Goal: Task Accomplishment & Management: Complete application form

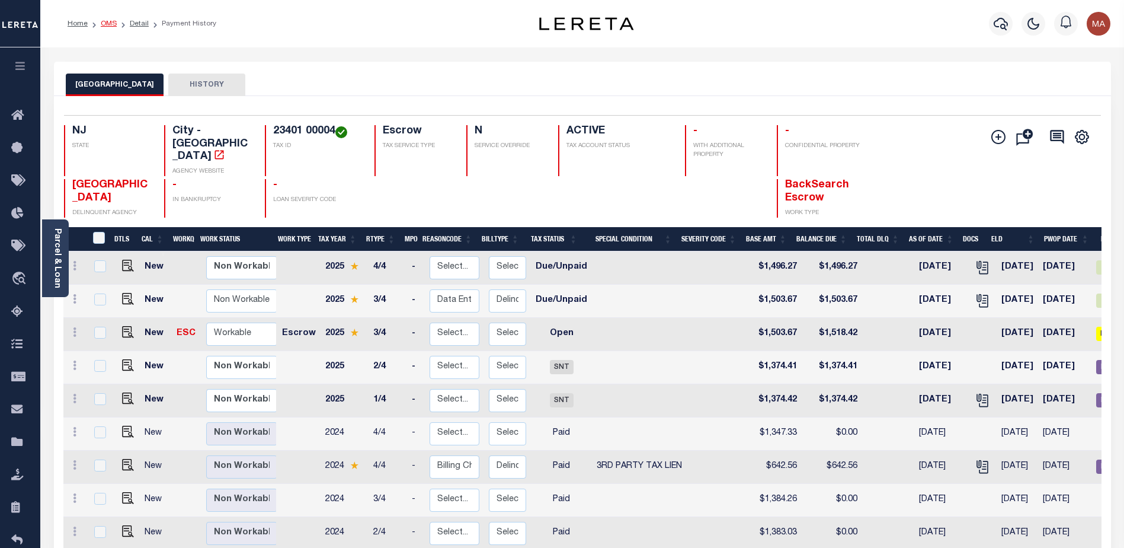
click at [108, 21] on link "OMS" at bounding box center [109, 23] width 16 height 7
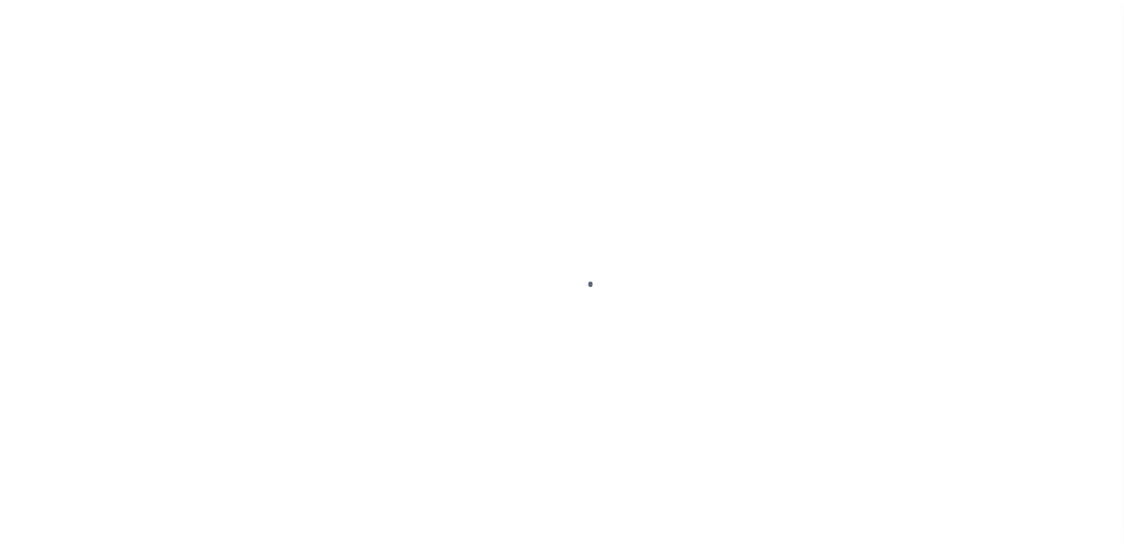
scroll to position [30, 0]
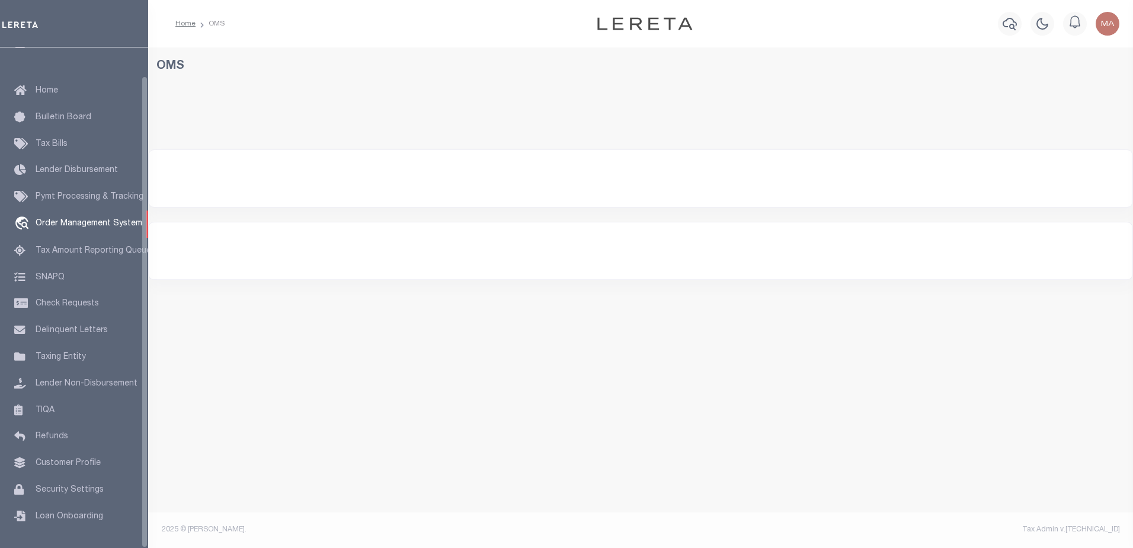
select select "200"
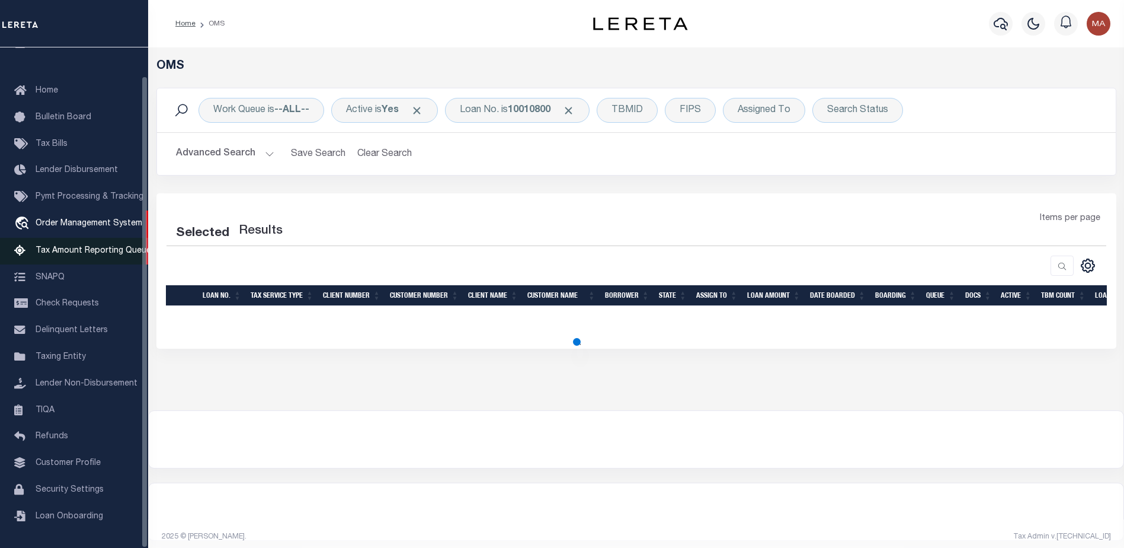
select select "200"
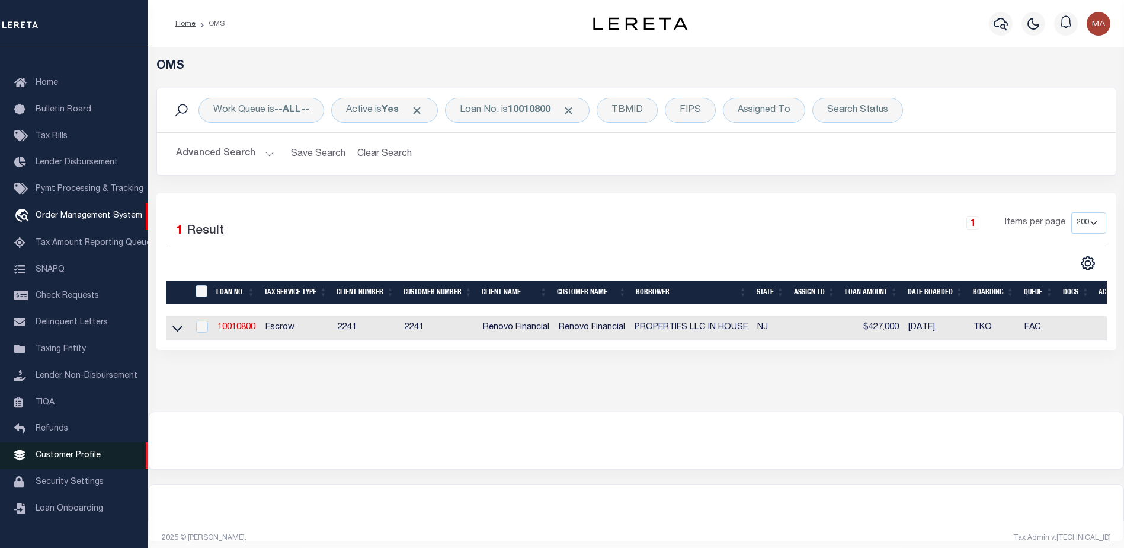
click at [65, 459] on span "Customer Profile" at bounding box center [68, 455] width 65 height 8
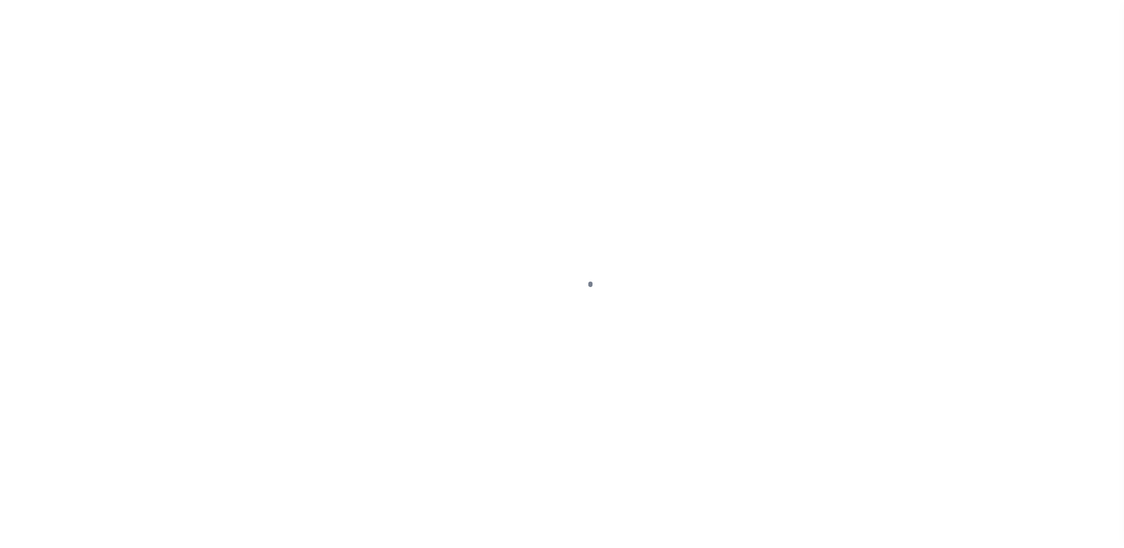
scroll to position [30, 0]
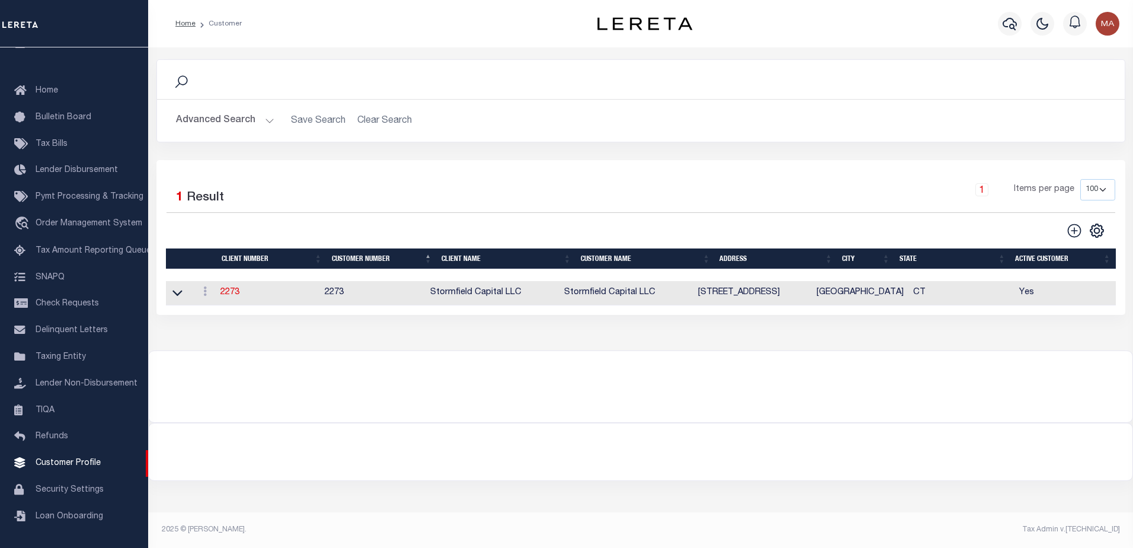
click at [226, 118] on button "Advanced Search" at bounding box center [225, 120] width 98 height 23
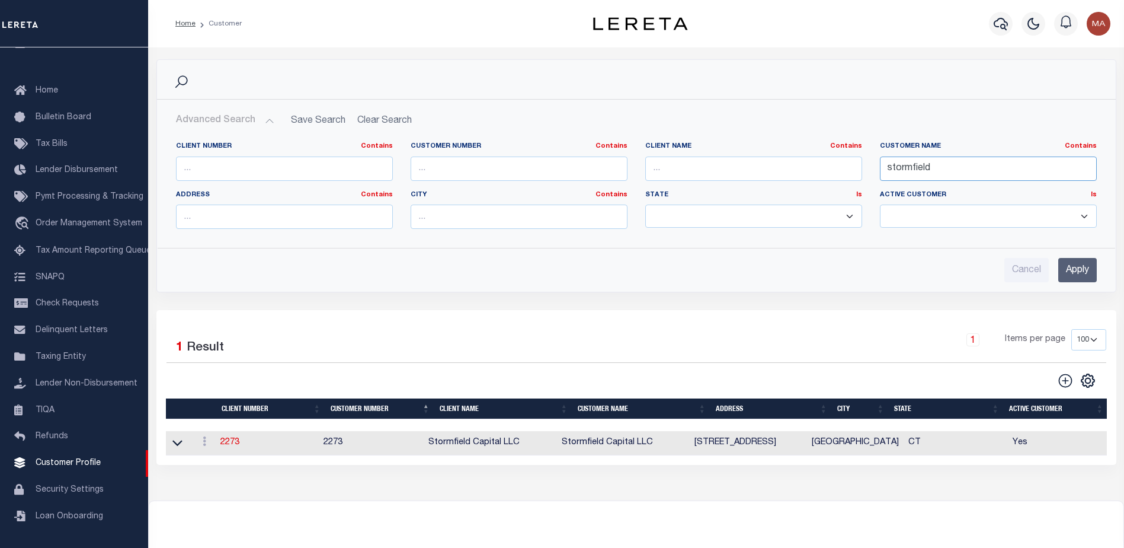
drag, startPoint x: 906, startPoint y: 168, endPoint x: 791, endPoint y: 174, distance: 114.6
click at [791, 174] on div "Client Number Contains Contains Is Customer Number Contains Contains Is Contains" at bounding box center [636, 190] width 939 height 97
type input "corner"
click at [1077, 269] on input "Apply" at bounding box center [1078, 270] width 39 height 24
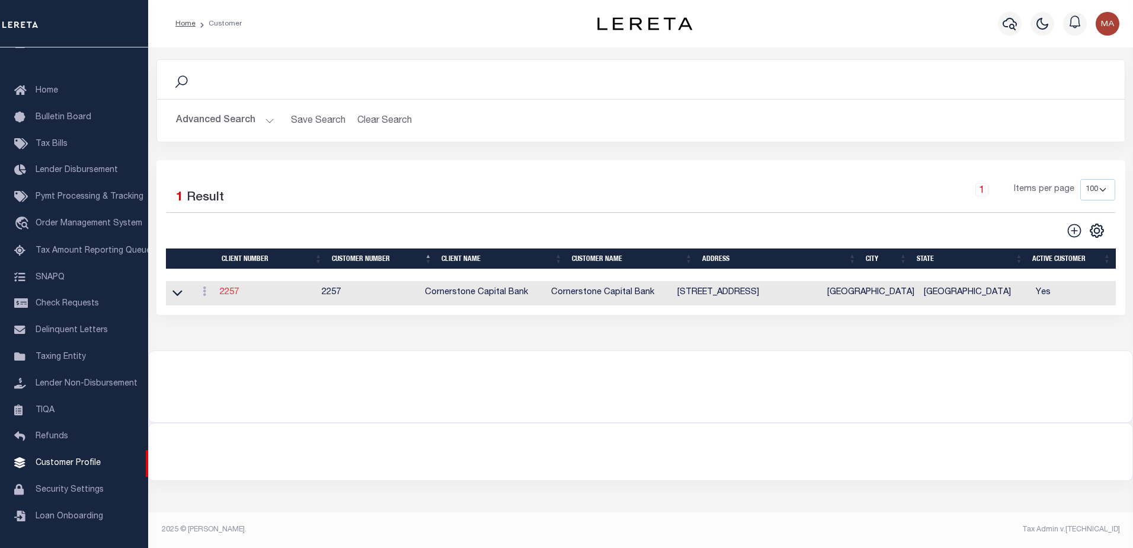
click at [230, 294] on link "2257" at bounding box center [229, 292] width 19 height 8
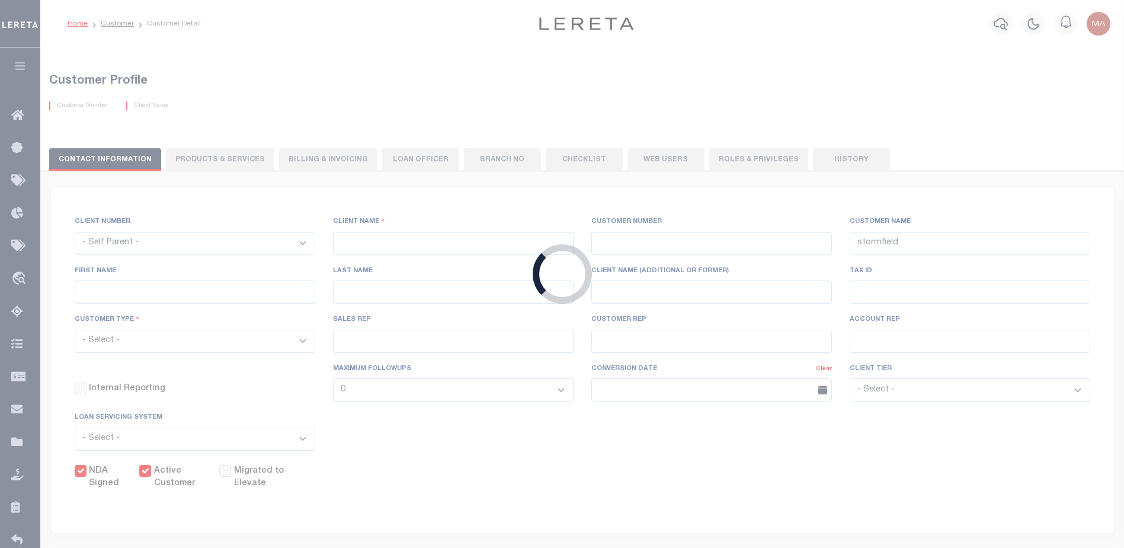
select select
type input "Cornerstone Capital Bank"
type input "2257"
type input "Cornerstone Capital Bank"
type input "Michelle"
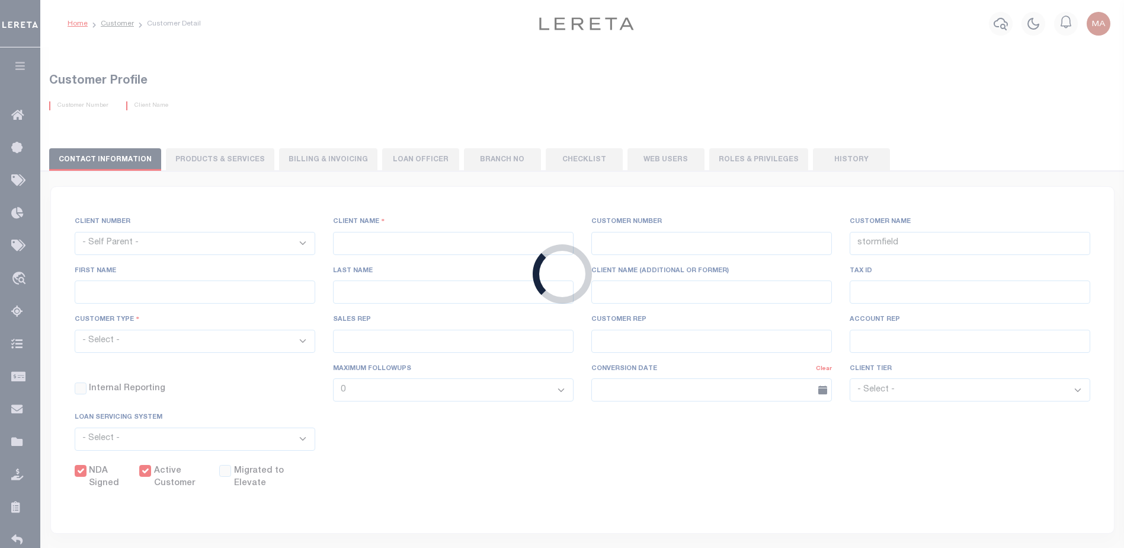
type input "Galbraith"
select select "Mixed Portfolio"
type input "Lily Akimoff"
type input "[PERSON_NAME]"
type input "Debbie Vecellio"
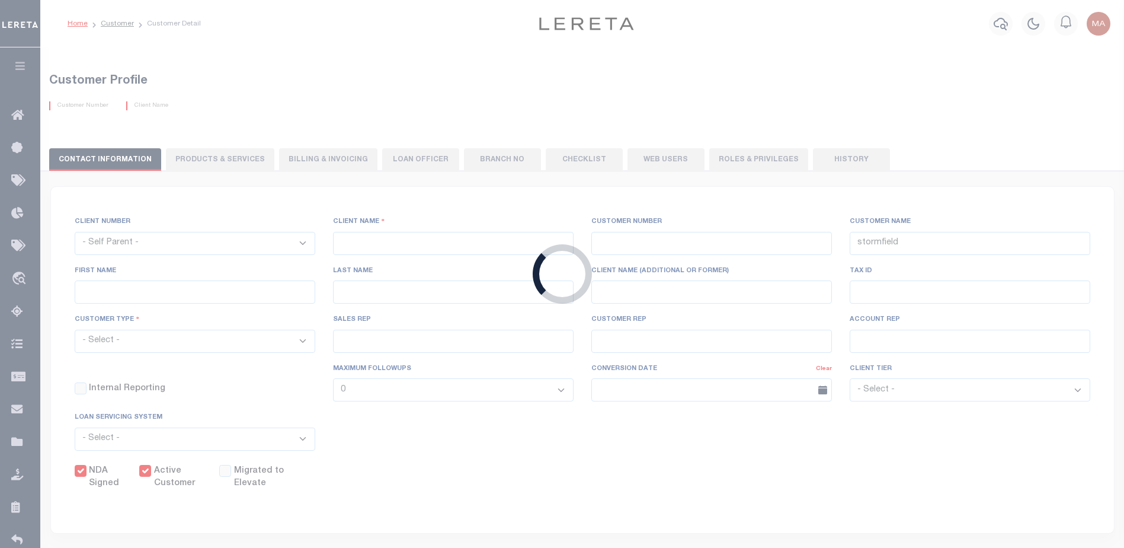
select select "OTH"
checkbox input "true"
type input "$0"
type input "$50"
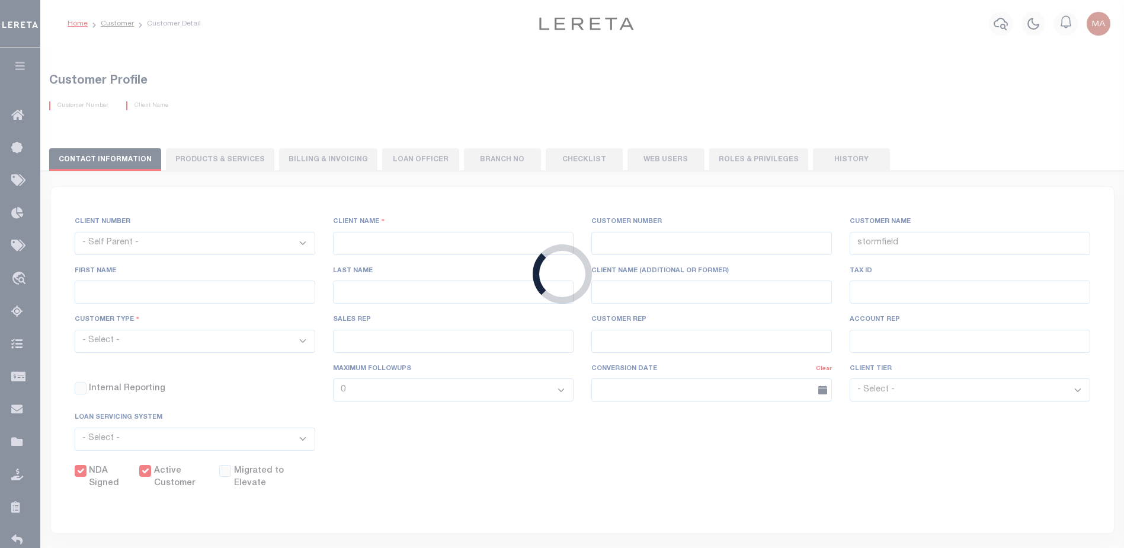
type input "$50"
type input "$120"
type input "$0"
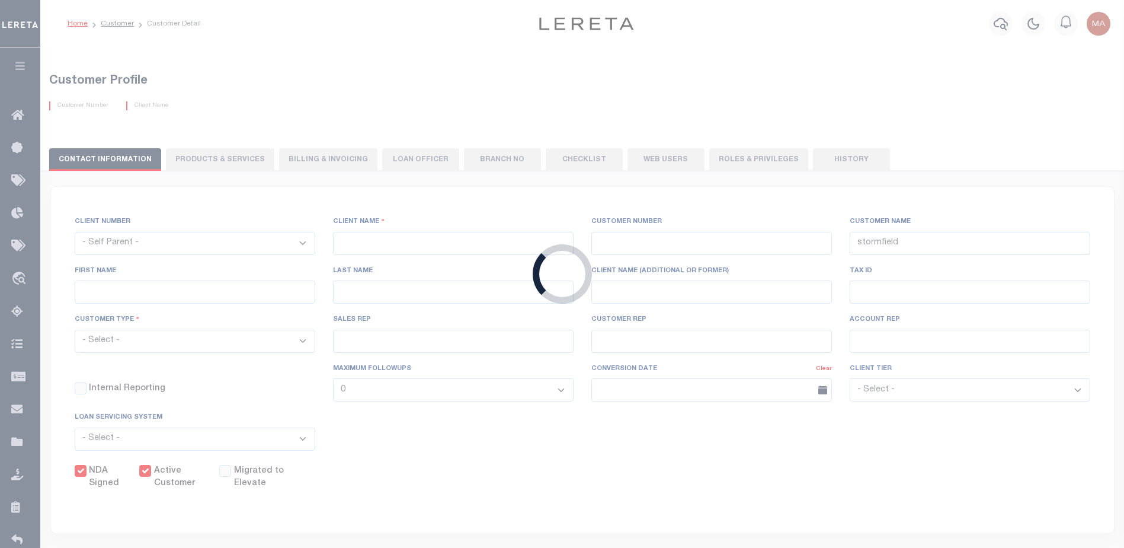
type input "$5"
type input "$7"
checkbox input "false"
type input "2"
type input "0"
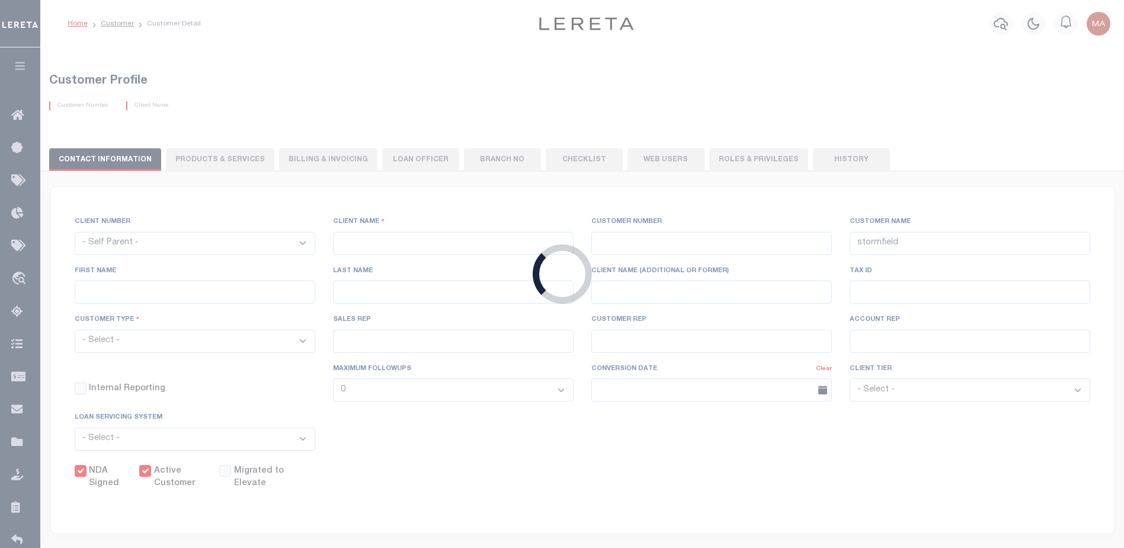
type input "2"
type input "8"
type input "$25"
type input "0"
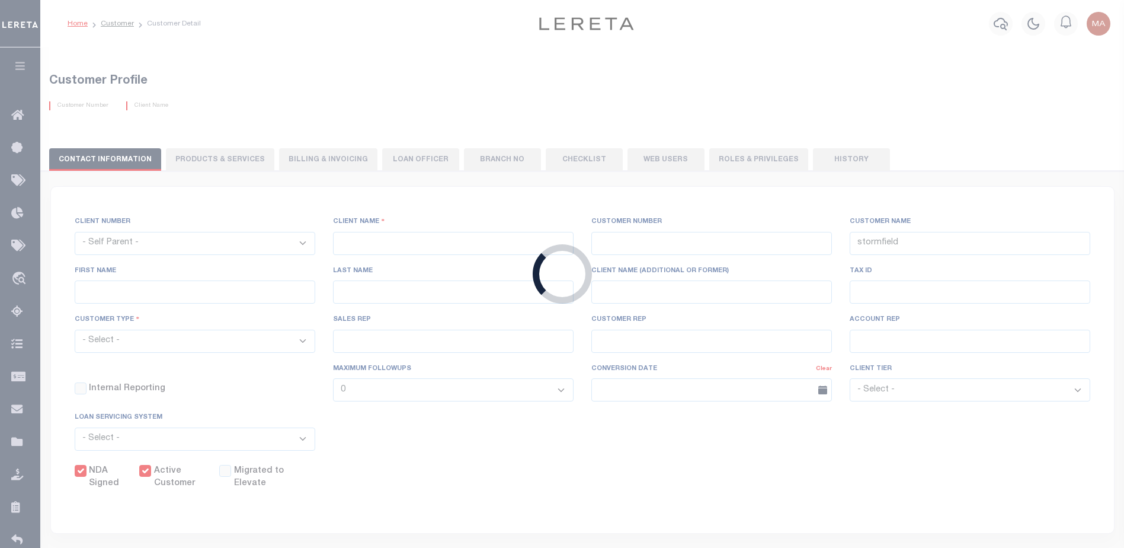
type input "0"
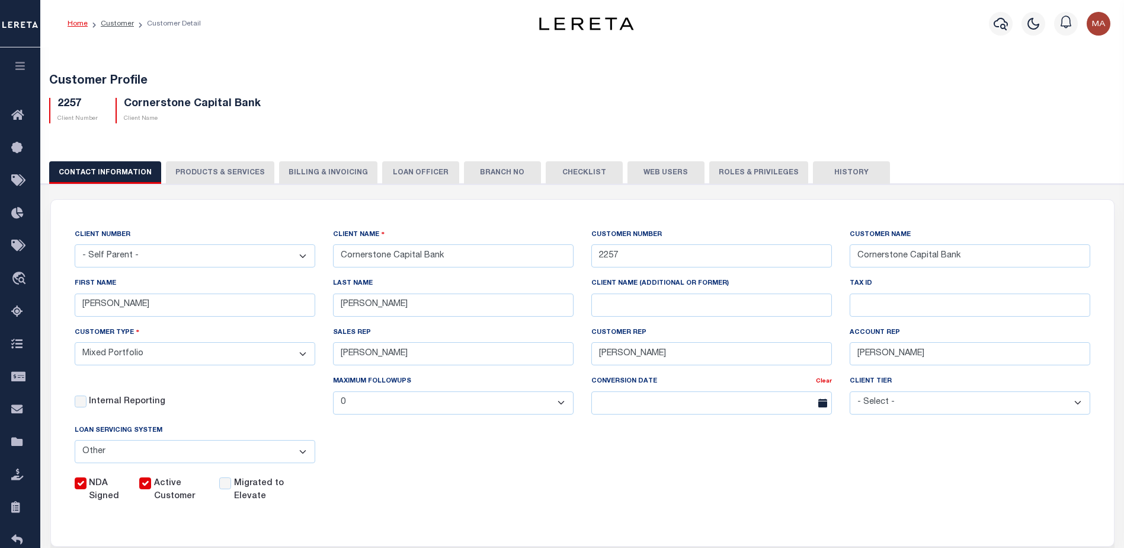
click at [191, 174] on button "PRODUCTS & SERVICES" at bounding box center [220, 172] width 108 height 23
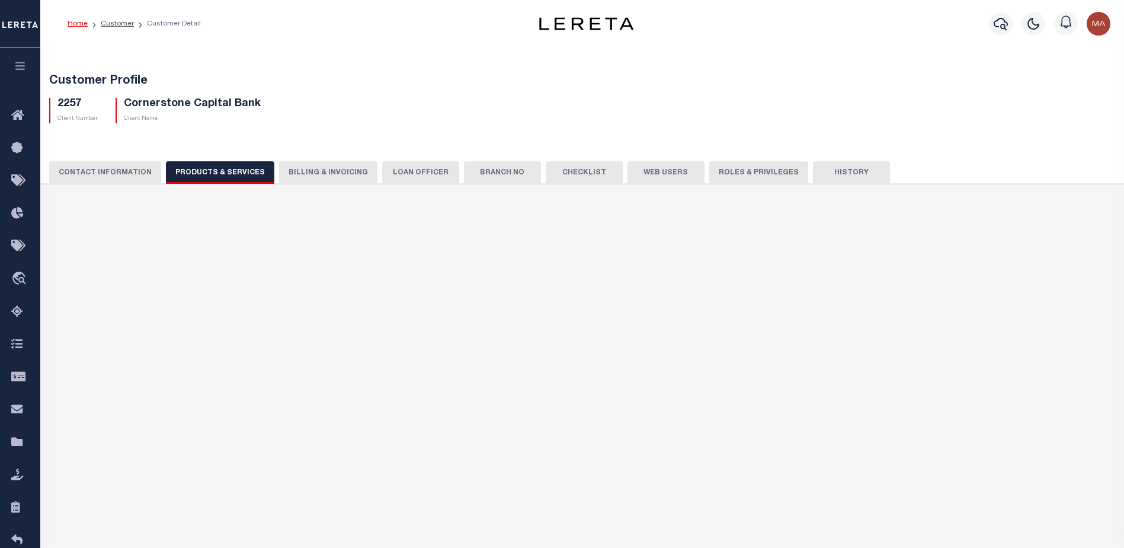
select select "STX"
radio input "true"
checkbox input "true"
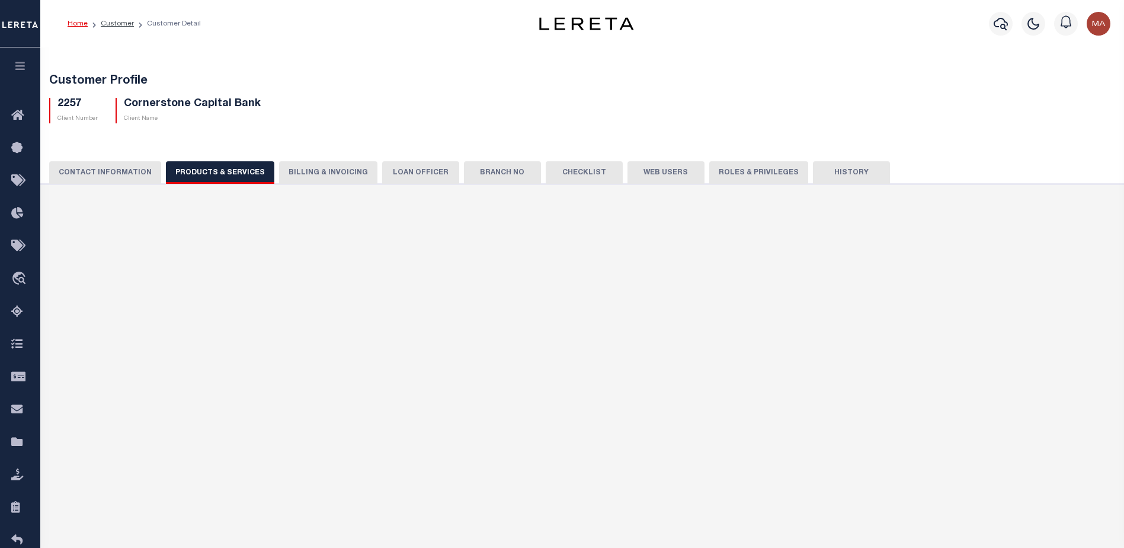
checkbox input "true"
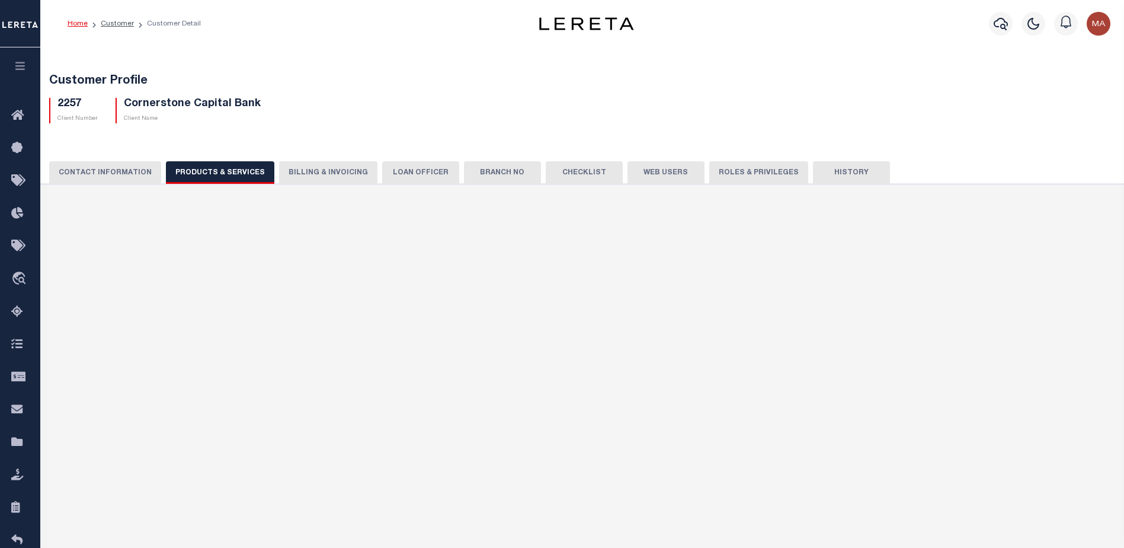
checkbox input "true"
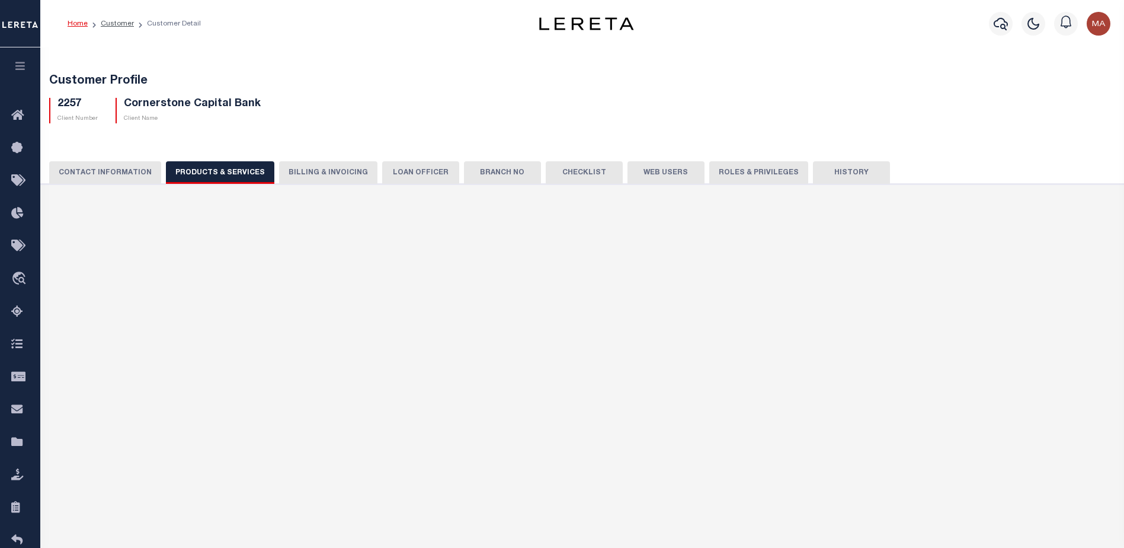
checkbox input "true"
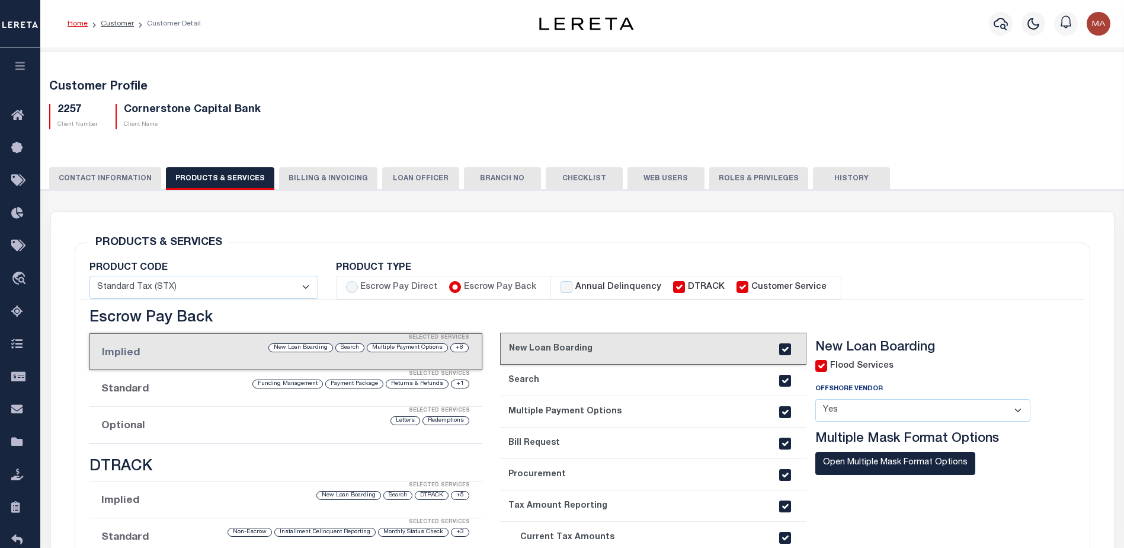
click at [325, 181] on button "Billing & Invoicing" at bounding box center [328, 178] width 98 height 23
